Goal: Task Accomplishment & Management: Use online tool/utility

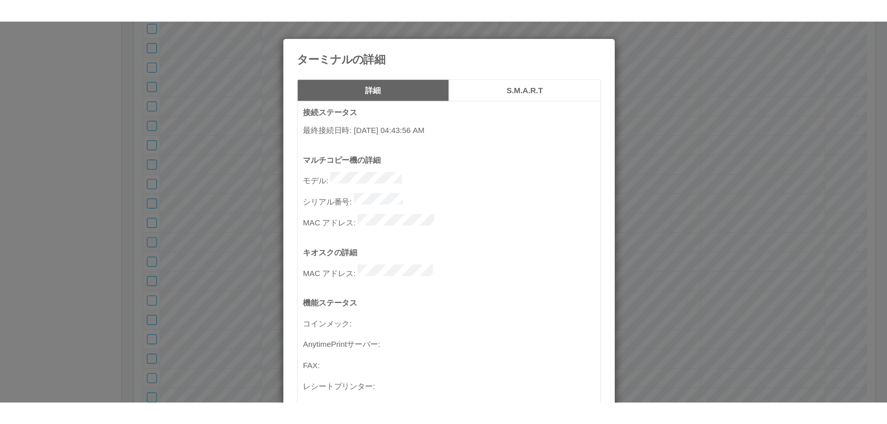
scroll to position [270, 0]
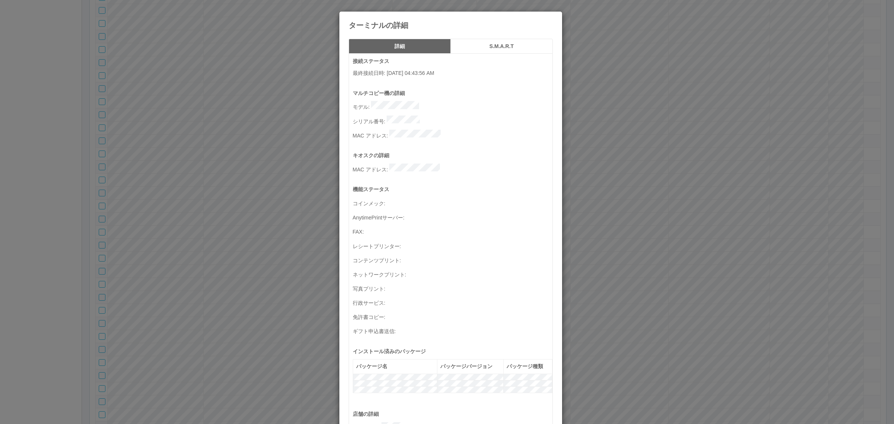
click at [648, 118] on div "ターミナルの詳細 詳細 S.M.A.R.T 接続ステータス 最終接続日時 : [DATE] 04:43:56 AM マルチコピー機の詳細 モデル : シリアル…" at bounding box center [447, 212] width 894 height 424
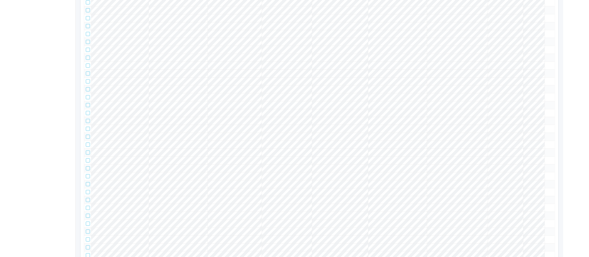
scroll to position [0, 0]
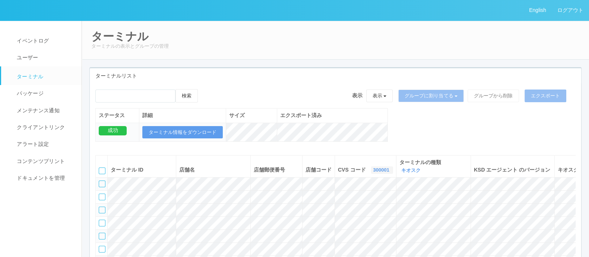
click at [373, 170] on link "300001" at bounding box center [382, 170] width 18 height 6
click at [356, 195] on link "300037" at bounding box center [363, 198] width 59 height 10
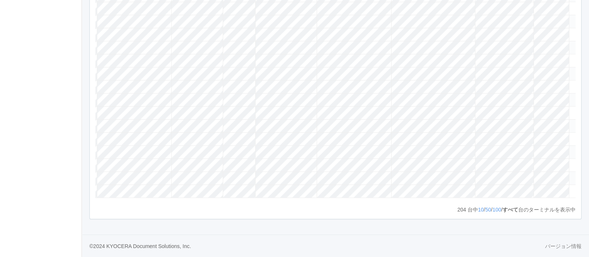
scroll to position [0, 90]
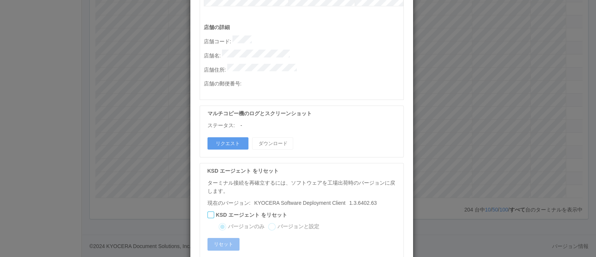
scroll to position [394, 0]
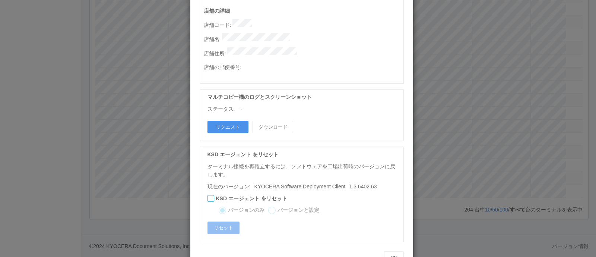
click at [235, 121] on button "リクエスト" at bounding box center [227, 127] width 41 height 13
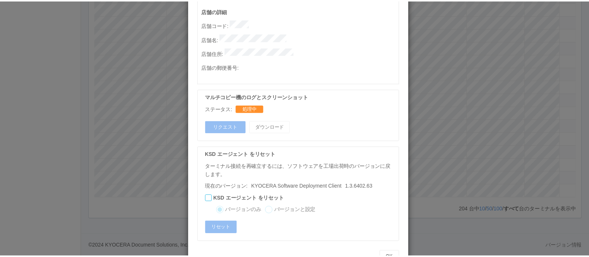
scroll to position [0, 0]
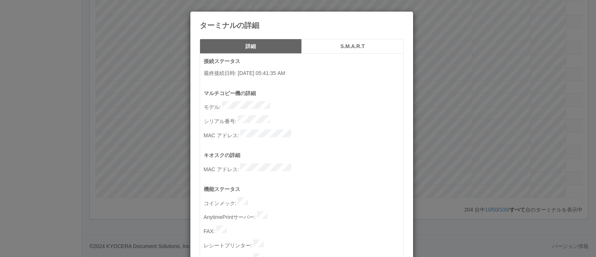
click at [443, 193] on div "ターミナルの詳細 詳細 S.M.A.R.T 接続ステータス 最終接続日時 : [DATE] 05:41:35 AM マルチコピー機の詳細 モデル : シリアル…" at bounding box center [298, 128] width 596 height 257
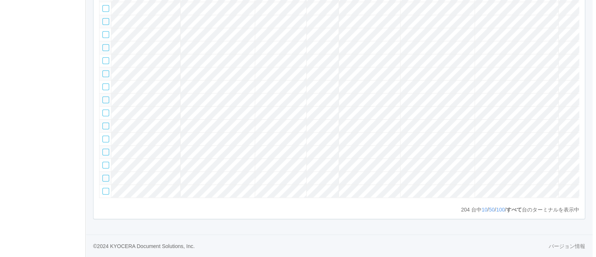
scroll to position [0, 90]
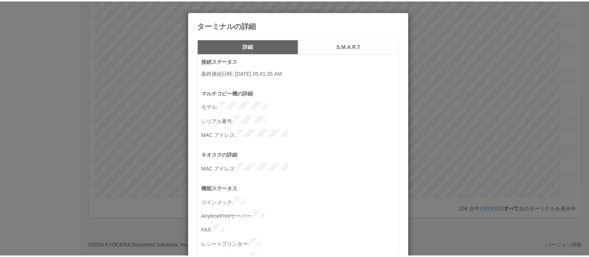
scroll to position [394, 0]
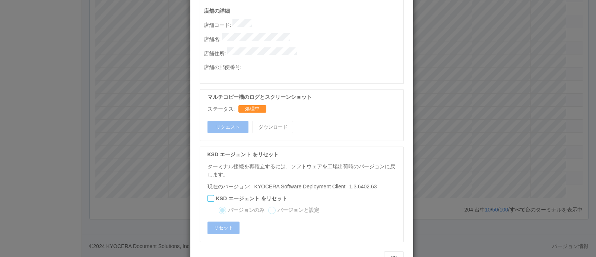
click at [504, 142] on div "ターミナルの詳細 詳細 S.M.A.R.T 接続ステータス 最終接続日時 : [DATE] 05:41:35 AM マルチコピー機の詳細 モデル : シリアル…" at bounding box center [298, 128] width 596 height 257
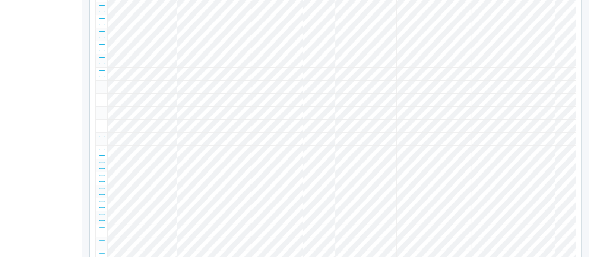
scroll to position [0, 0]
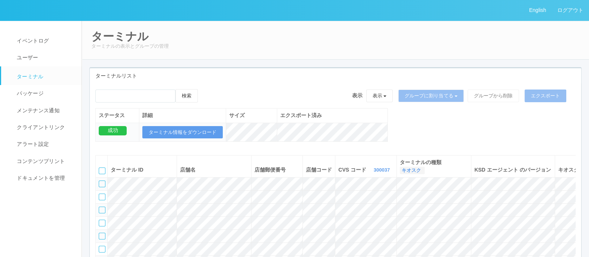
click at [419, 171] on link "キオスク" at bounding box center [411, 170] width 21 height 6
click at [411, 186] on link "すべて" at bounding box center [394, 191] width 59 height 10
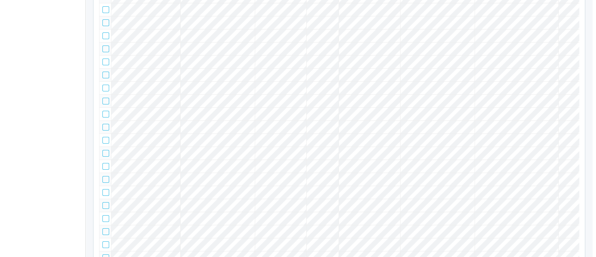
scroll to position [0, 90]
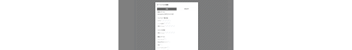
scroll to position [394, 0]
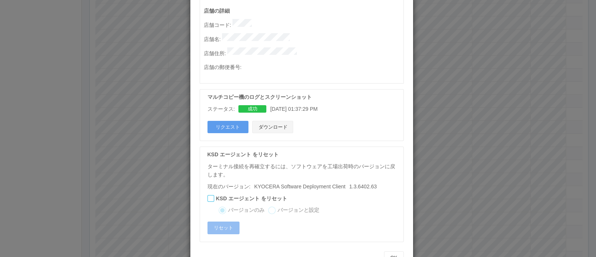
click at [276, 121] on button "ダウンロード" at bounding box center [272, 127] width 41 height 13
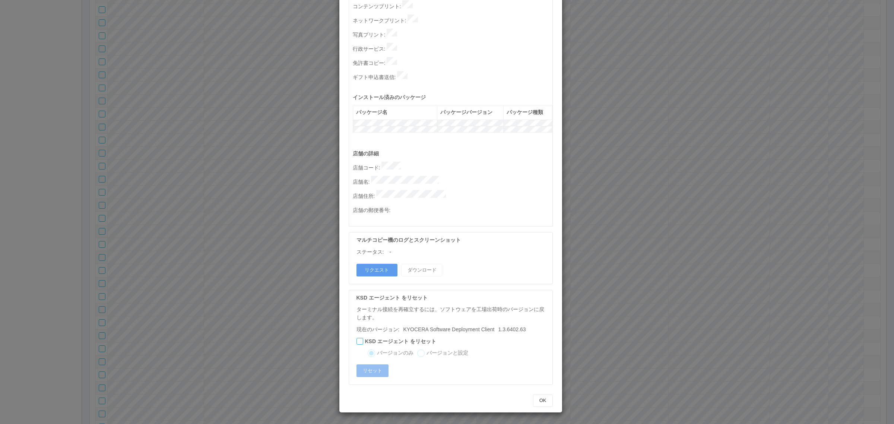
scroll to position [230, 0]
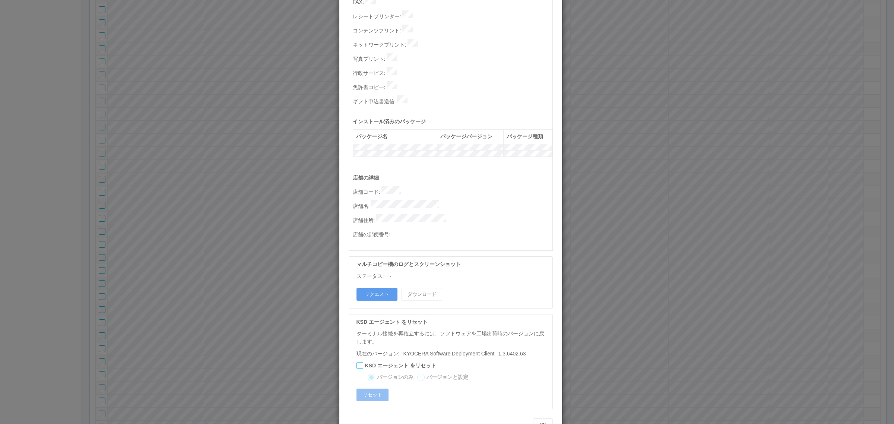
drag, startPoint x: 269, startPoint y: 183, endPoint x: 261, endPoint y: 183, distance: 8.2
click at [268, 184] on div "ターミナルの詳細 詳細 S.M.A.R.T 接続ステータス 最終接続日時 : [DATE] 05:41:35 AM マルチコピー機の詳細 モデル : シリアル…" at bounding box center [447, 212] width 894 height 424
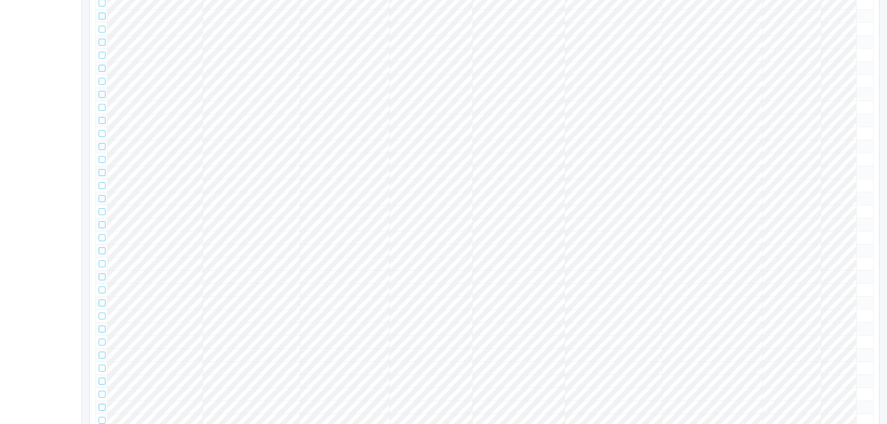
scroll to position [3072, 0]
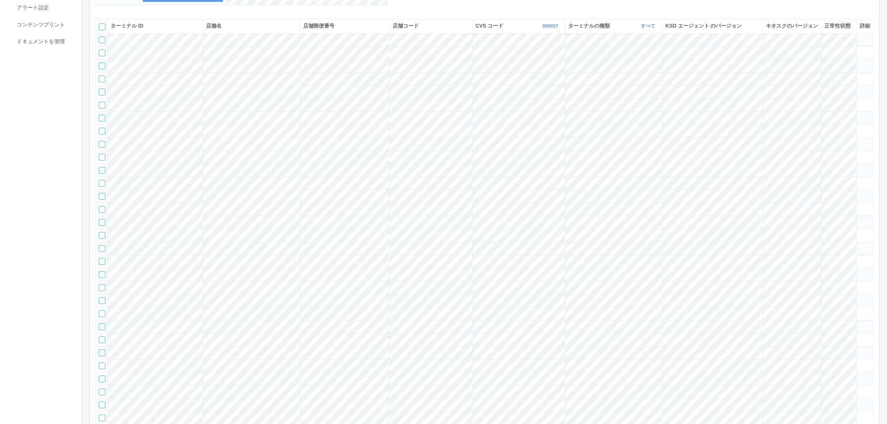
scroll to position [0, 0]
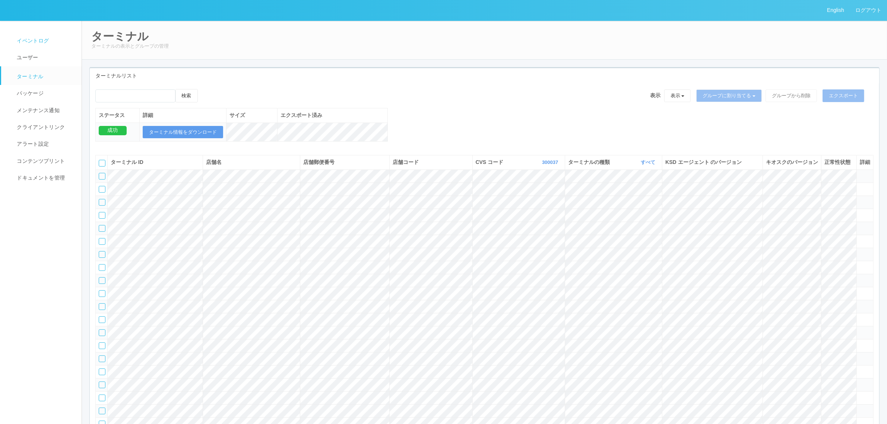
click at [49, 42] on link "イベントログ" at bounding box center [44, 40] width 87 height 17
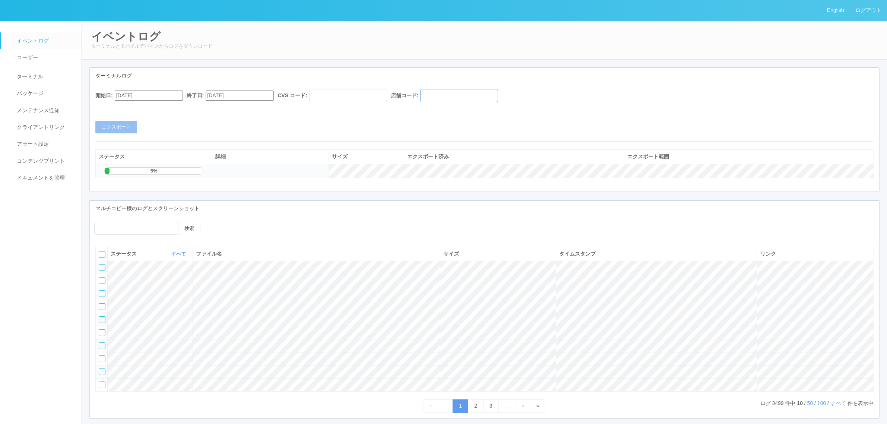
drag, startPoint x: 477, startPoint y: 99, endPoint x: 474, endPoint y: 96, distance: 4.5
click at [476, 98] on input "text" at bounding box center [459, 95] width 78 height 13
paste input "580325"
type input "580325"
click at [387, 95] on input "text" at bounding box center [348, 95] width 78 height 13
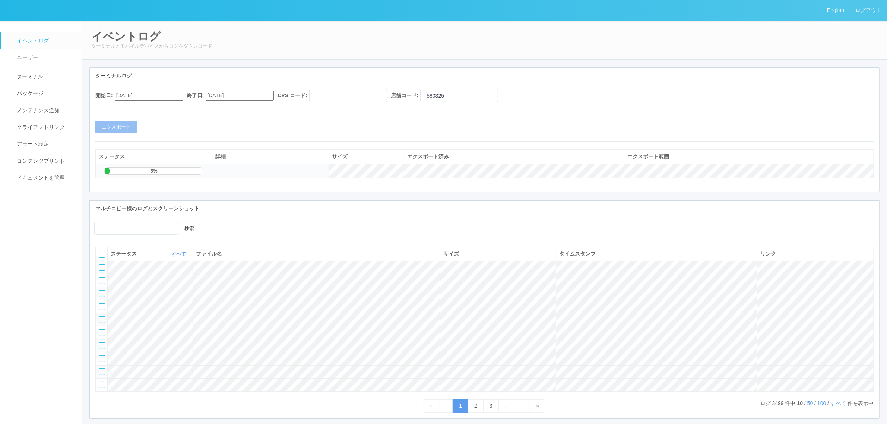
click at [526, 112] on div "開始日: [DATE] 終了日: [DATE] CVS コード: 店舗コード: 580325 エクスポート" at bounding box center [484, 111] width 789 height 44
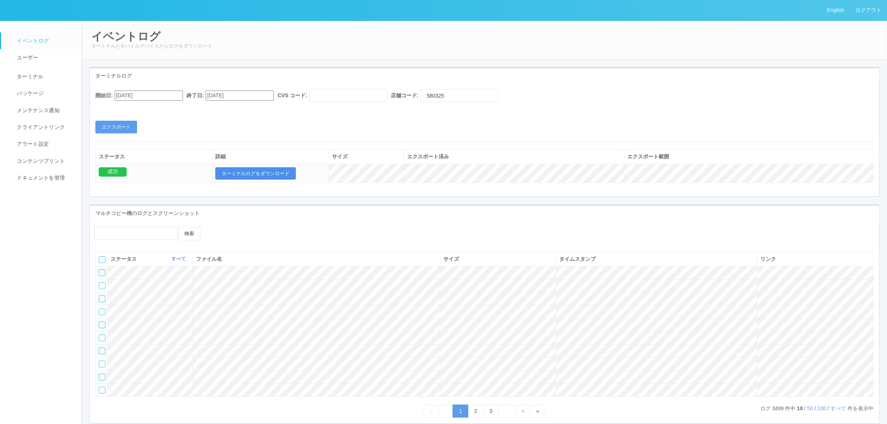
click at [267, 172] on button "ターミナルログをダウンロード" at bounding box center [255, 173] width 80 height 13
drag, startPoint x: 172, startPoint y: 96, endPoint x: 176, endPoint y: 99, distance: 4.8
click at [172, 96] on input "[DATE]" at bounding box center [149, 95] width 68 height 10
click at [132, 112] on div "[DATE] Su Mo Tu We Th Fr Sa 27 28 29 30 31 1 2 3 4 5 6 7 8 9 10 11 12 13 14 15 …" at bounding box center [124, 336] width 18 height 472
click at [127, 107] on button "button" at bounding box center [124, 105] width 6 height 2
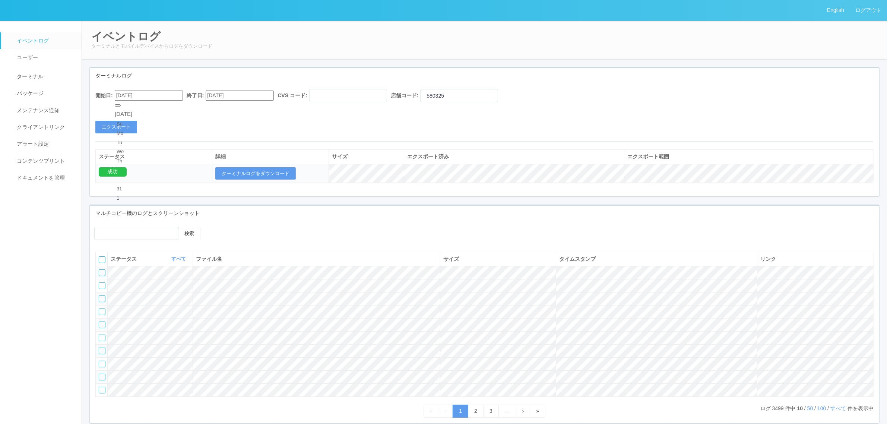
click at [130, 287] on div "11" at bounding box center [124, 290] width 14 height 7
click at [356, 93] on input "text" at bounding box center [348, 95] width 78 height 13
drag, startPoint x: 158, startPoint y: 95, endPoint x: 174, endPoint y: 109, distance: 21.1
click at [159, 95] on input "[DATE]" at bounding box center [149, 95] width 68 height 10
click at [130, 296] on div "12" at bounding box center [124, 299] width 14 height 7
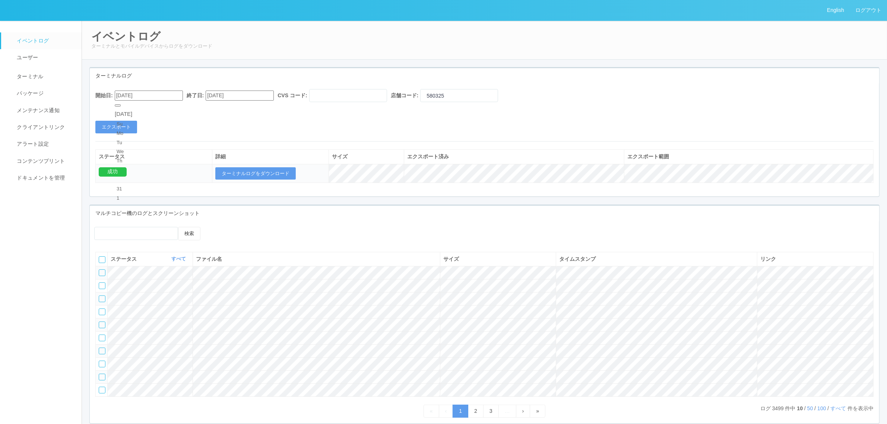
type input "[DATE]"
click at [366, 96] on input "text" at bounding box center [348, 95] width 78 height 13
type input "300037"
click at [327, 117] on div "開始日: [DATE] 終了日: [DATE] CVS コード: 300037 店舗コード: 580325 エクスポート" at bounding box center [484, 111] width 789 height 44
click at [128, 127] on button "エクスポート" at bounding box center [116, 127] width 42 height 13
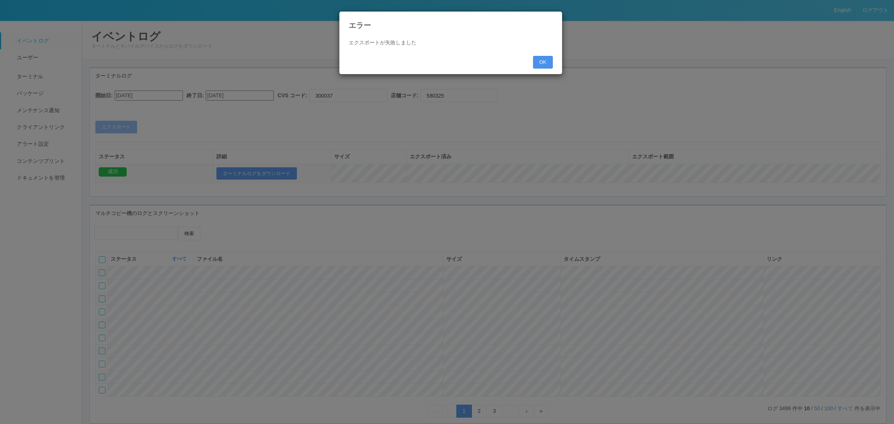
click at [533, 64] on button "OK" at bounding box center [543, 62] width 20 height 13
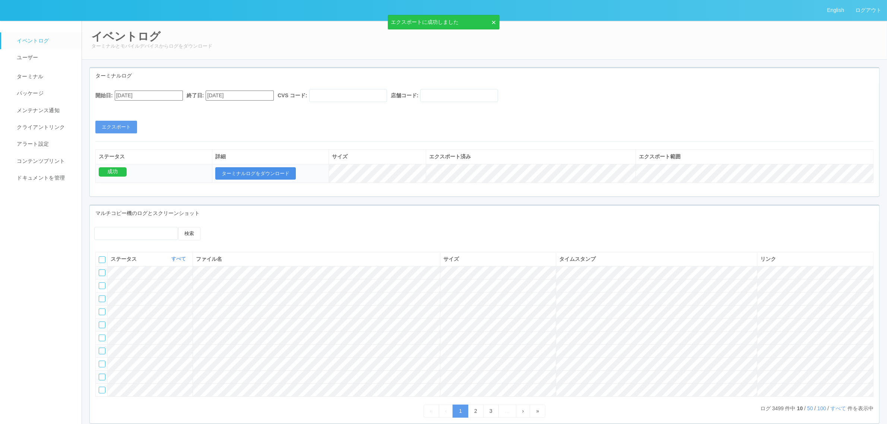
click at [286, 170] on button "ターミナルログをダウンロード" at bounding box center [255, 173] width 80 height 13
click at [51, 76] on link "ターミナル" at bounding box center [44, 75] width 87 height 19
